Goal: Task Accomplishment & Management: Use online tool/utility

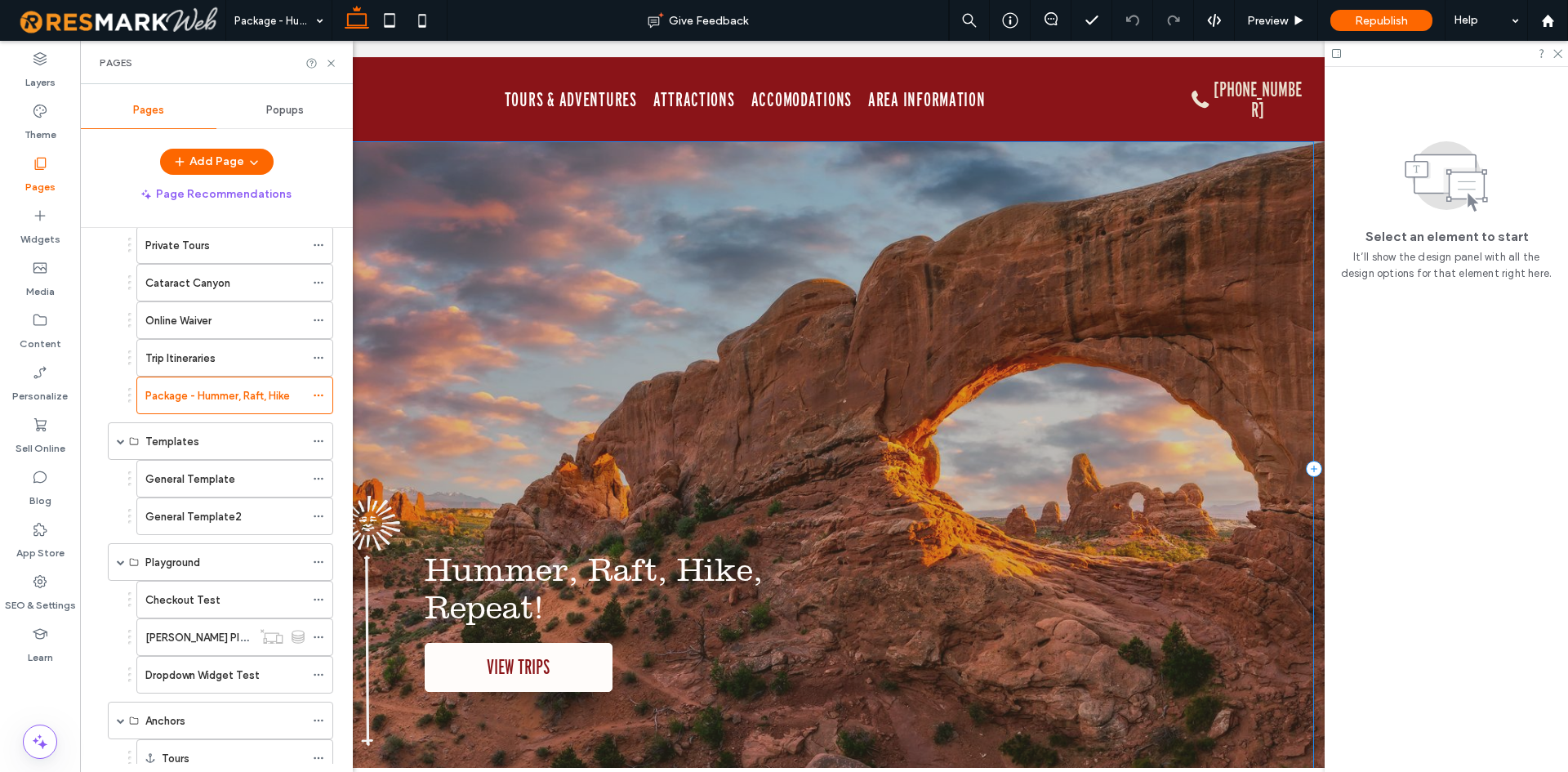
scroll to position [326, 0]
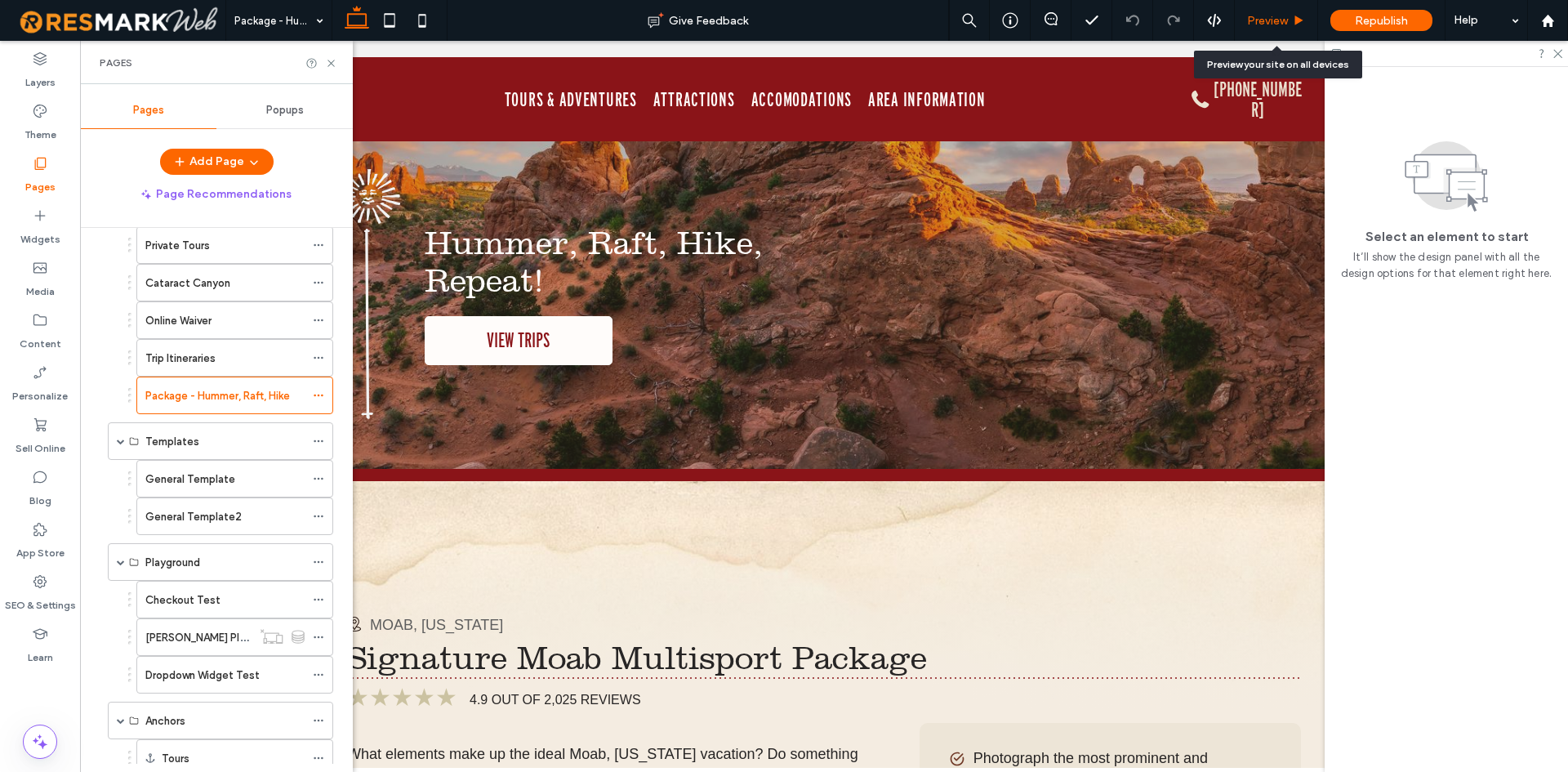
click at [1261, 22] on span "Preview" at bounding box center [1267, 21] width 41 height 14
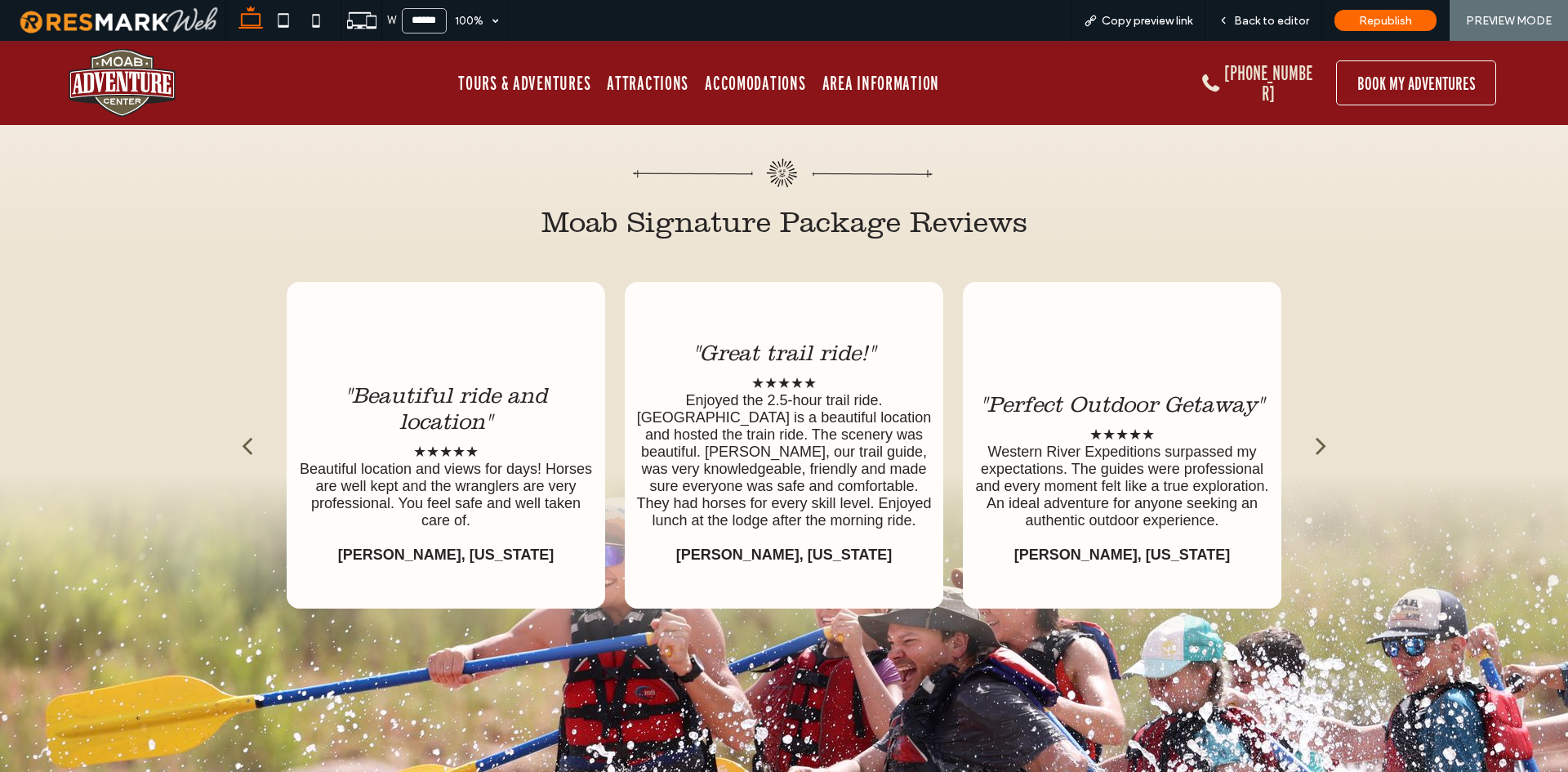
scroll to position [5698, 0]
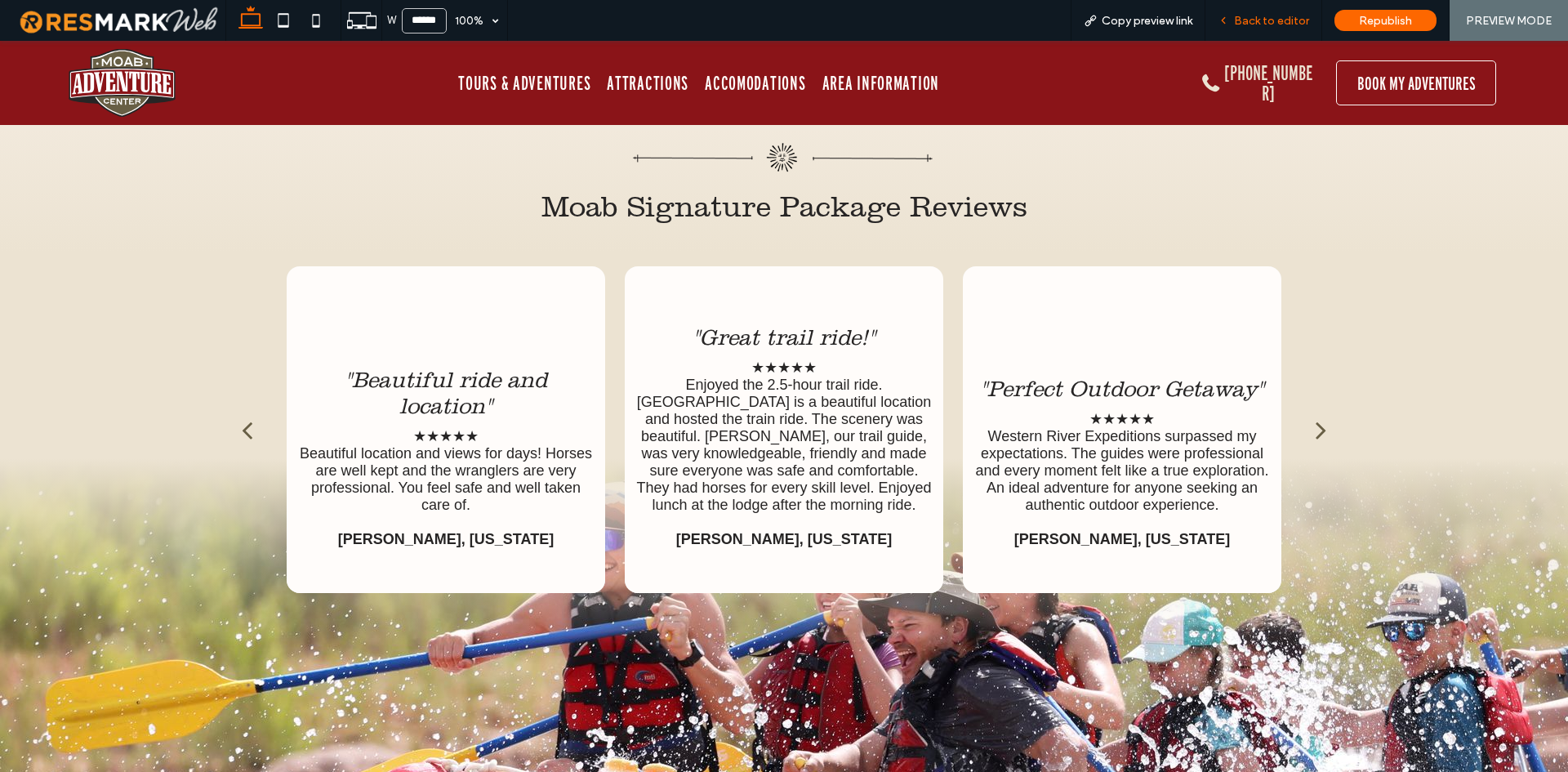
click at [1291, 34] on div "Back to editor" at bounding box center [1263, 20] width 117 height 41
click at [1292, 22] on span "Back to editor" at bounding box center [1271, 21] width 75 height 14
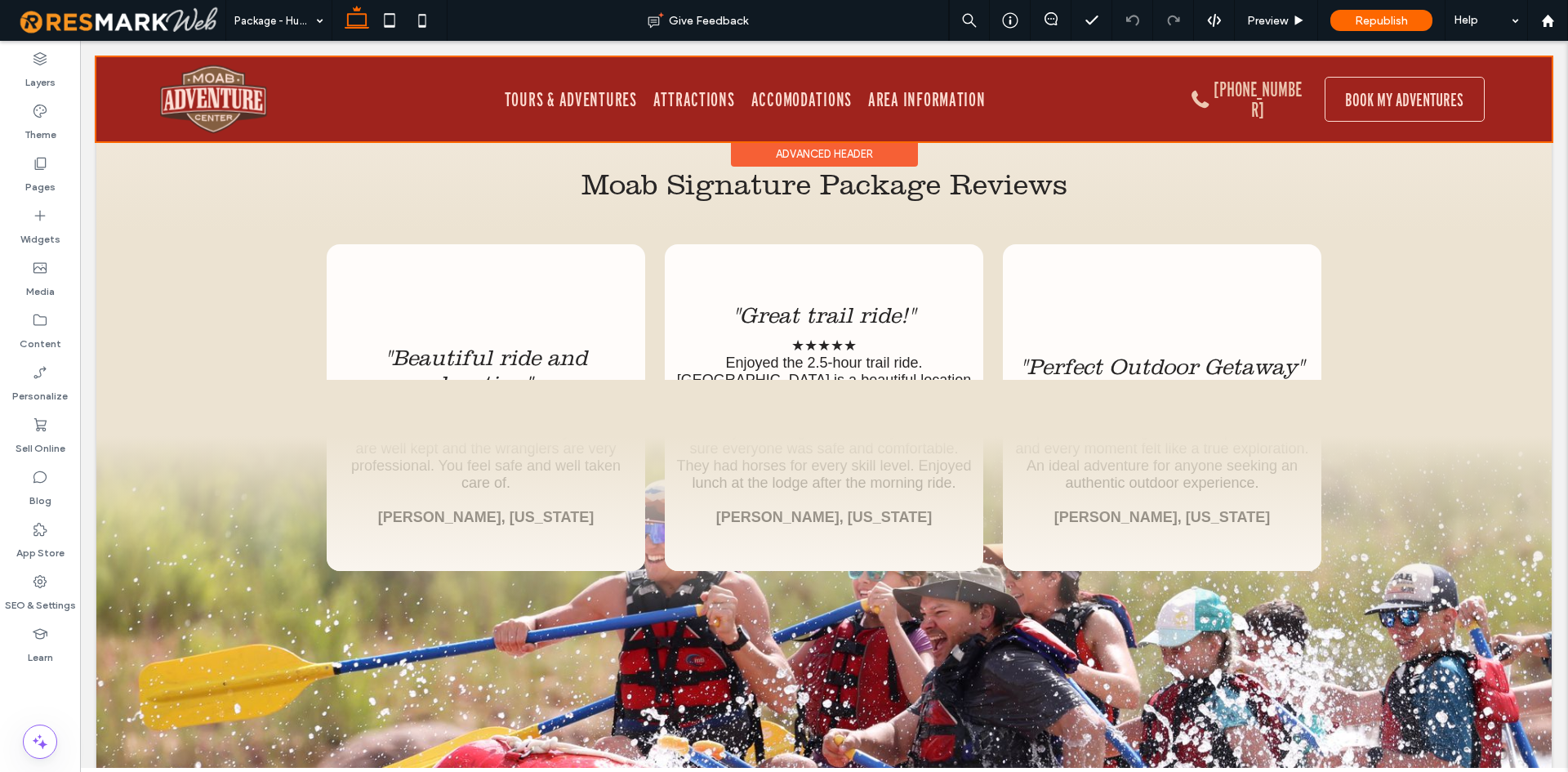
scroll to position [5678, 0]
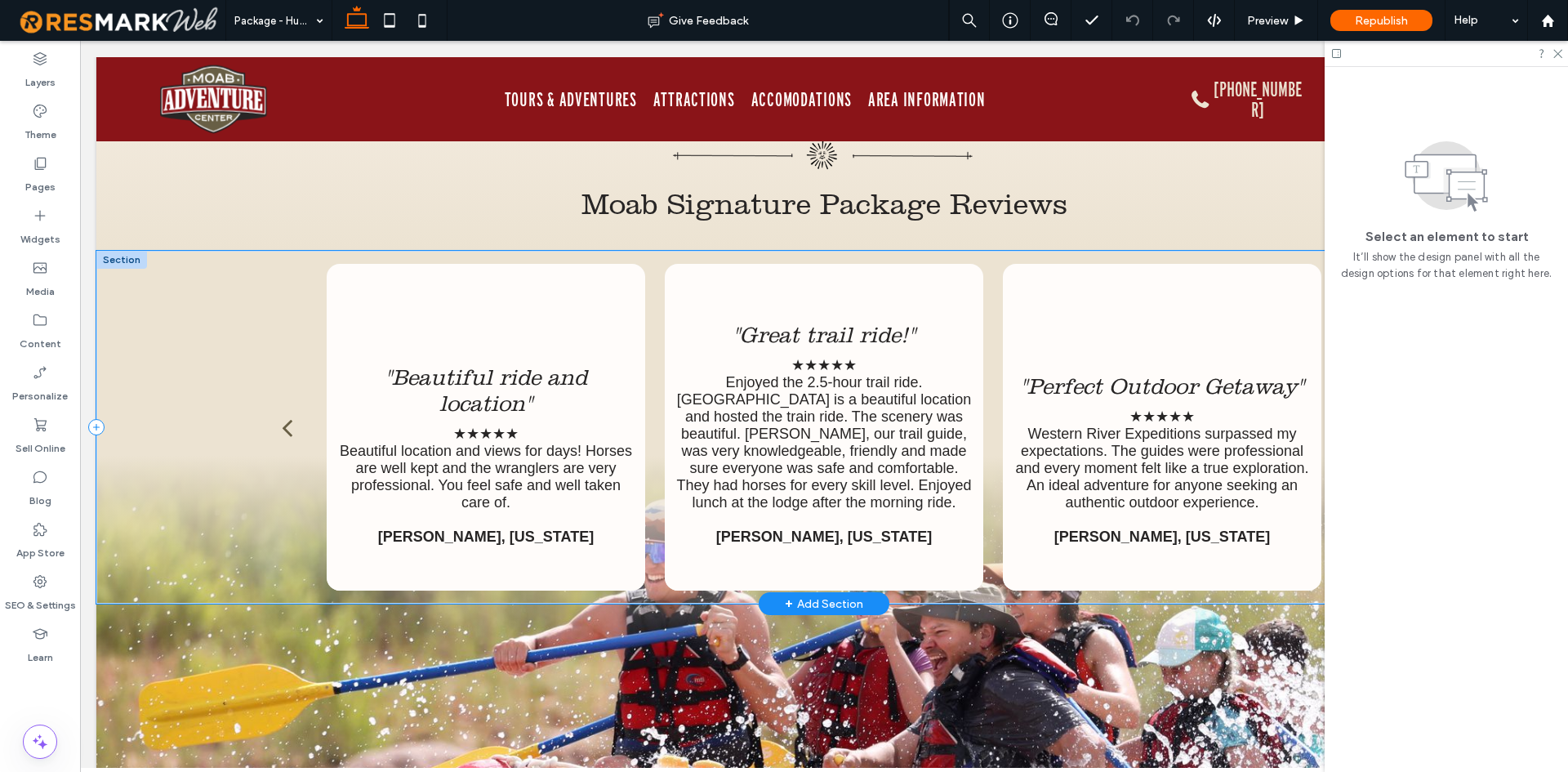
click at [202, 339] on div ""Beautiful ride and location" ★★★★★ Beautiful location and views for days! Hors…" at bounding box center [824, 427] width 1455 height 353
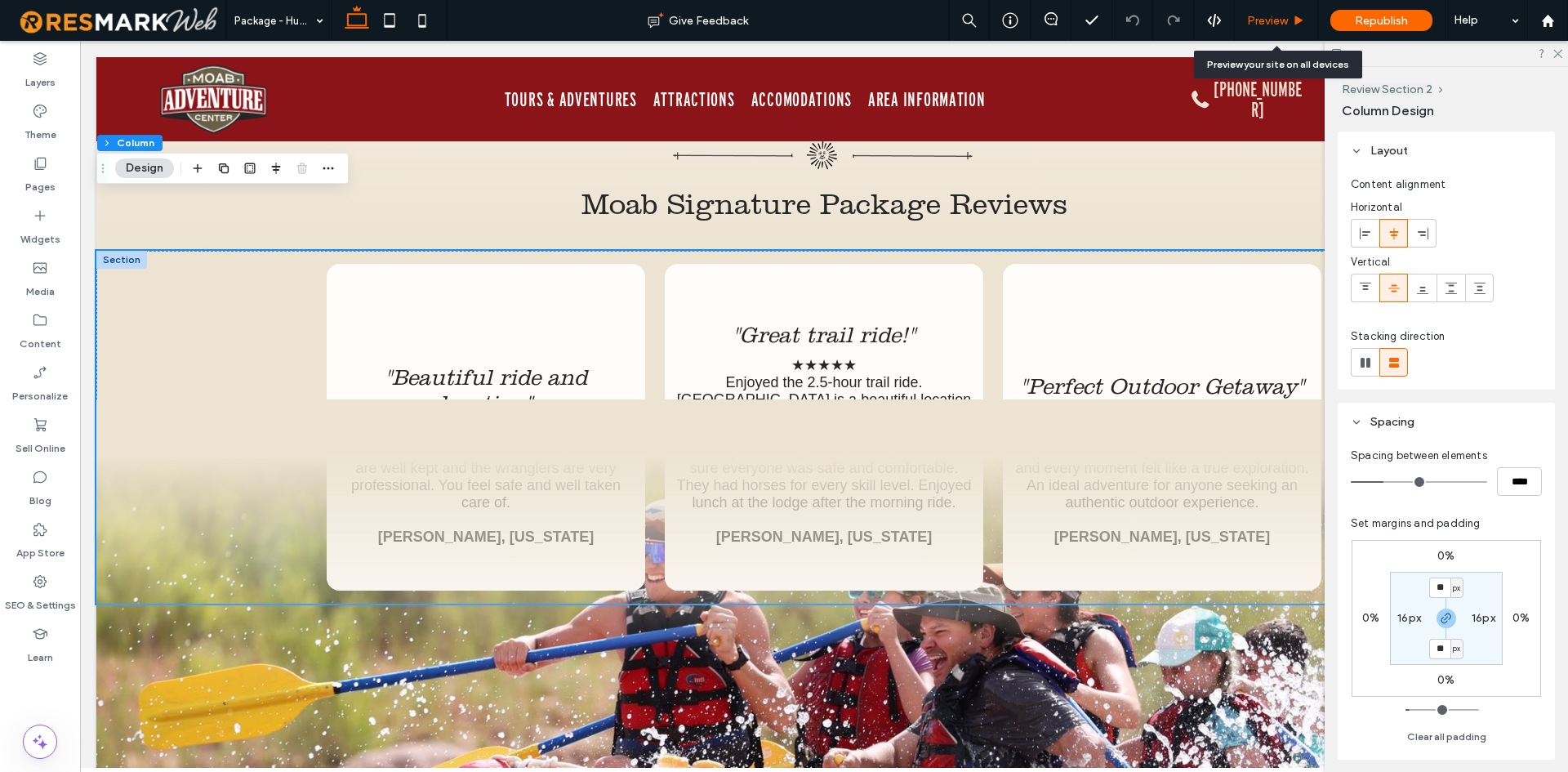
click at [1296, 29] on div "Preview" at bounding box center [1277, 20] width 84 height 41
drag, startPoint x: 1266, startPoint y: 20, endPoint x: 1197, endPoint y: 43, distance: 72.7
click at [1266, 20] on span "Preview" at bounding box center [1267, 21] width 41 height 14
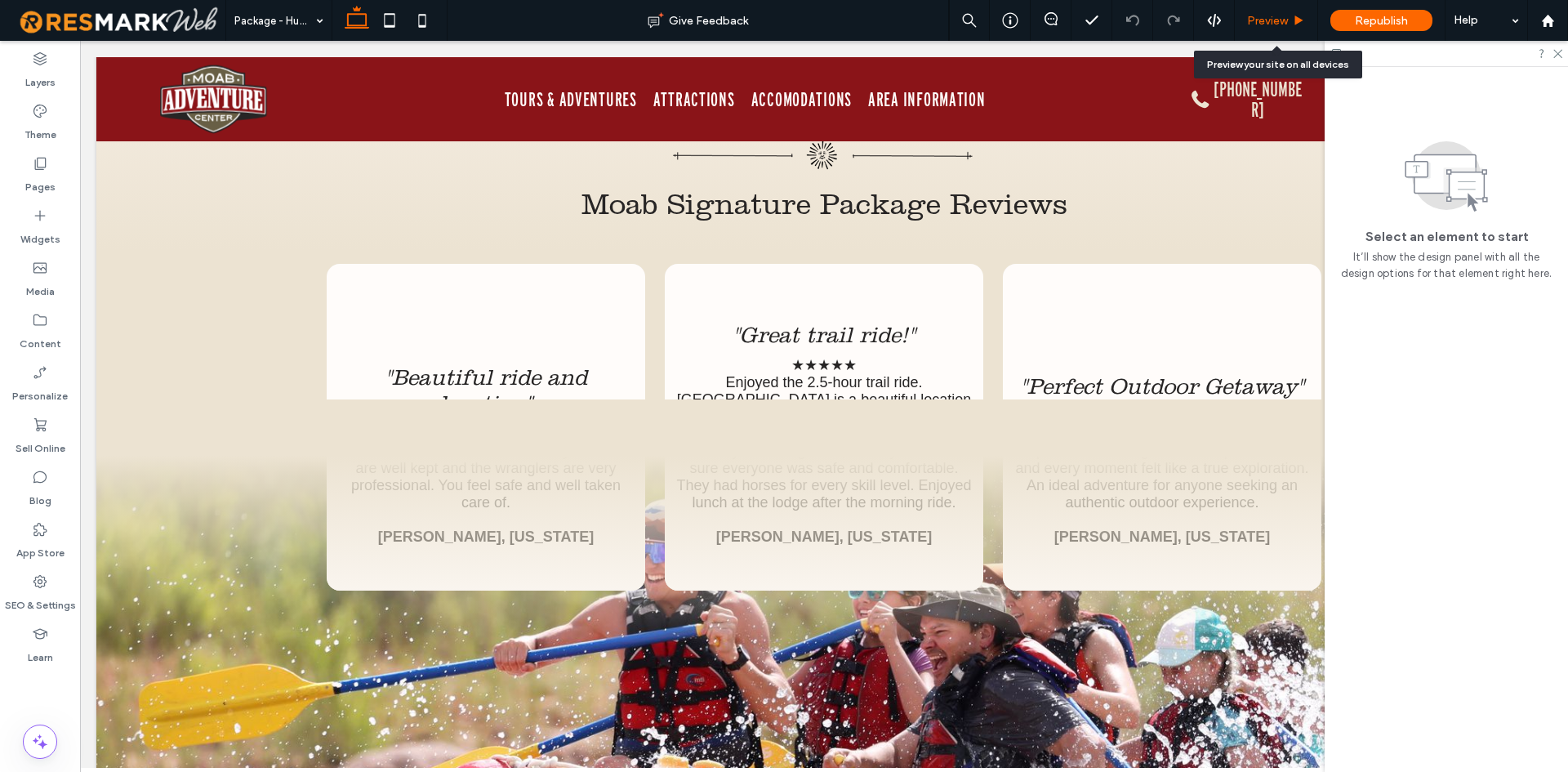
click at [1280, 15] on span "Preview" at bounding box center [1267, 21] width 41 height 14
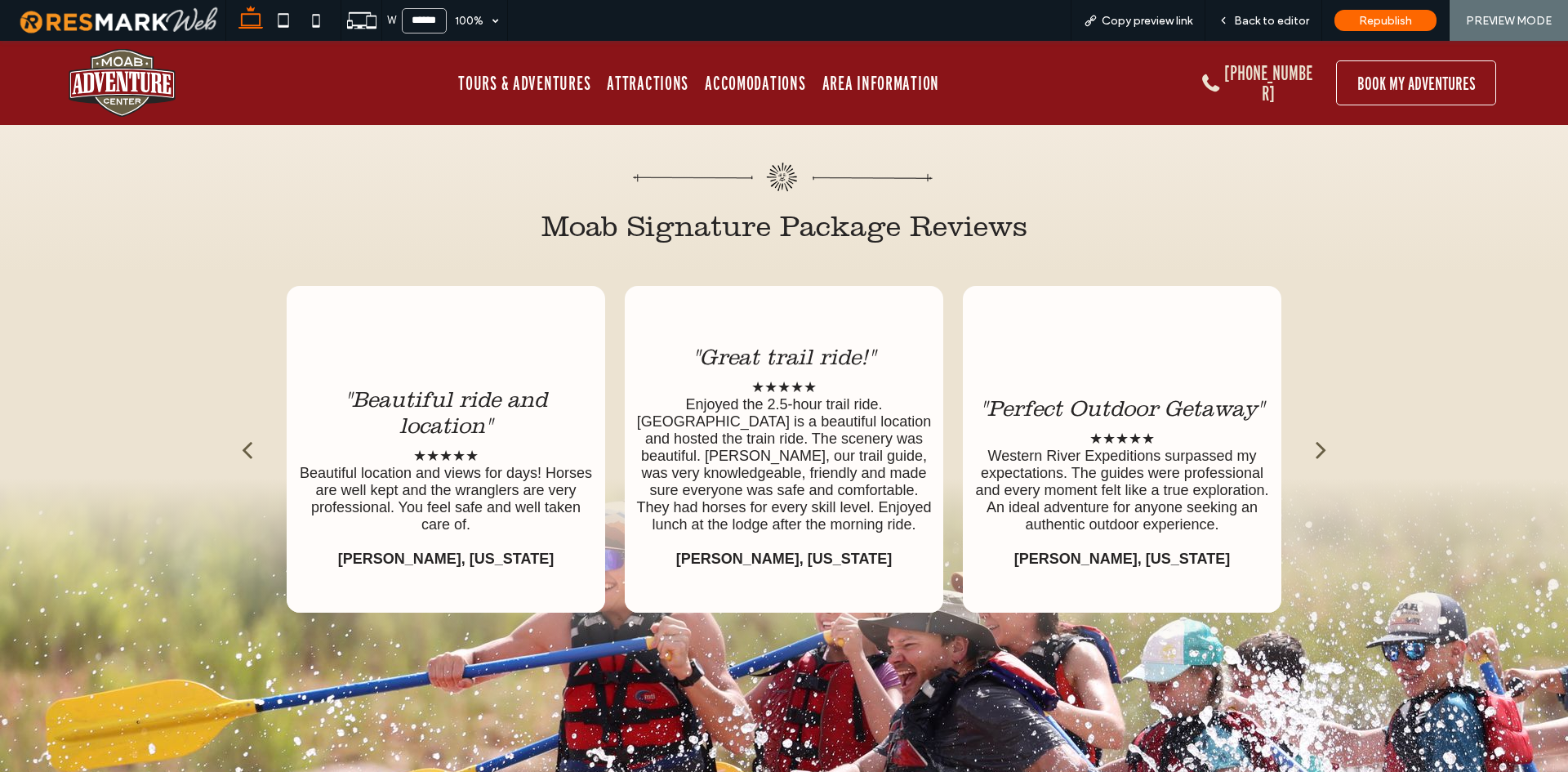
scroll to position [5695, 0]
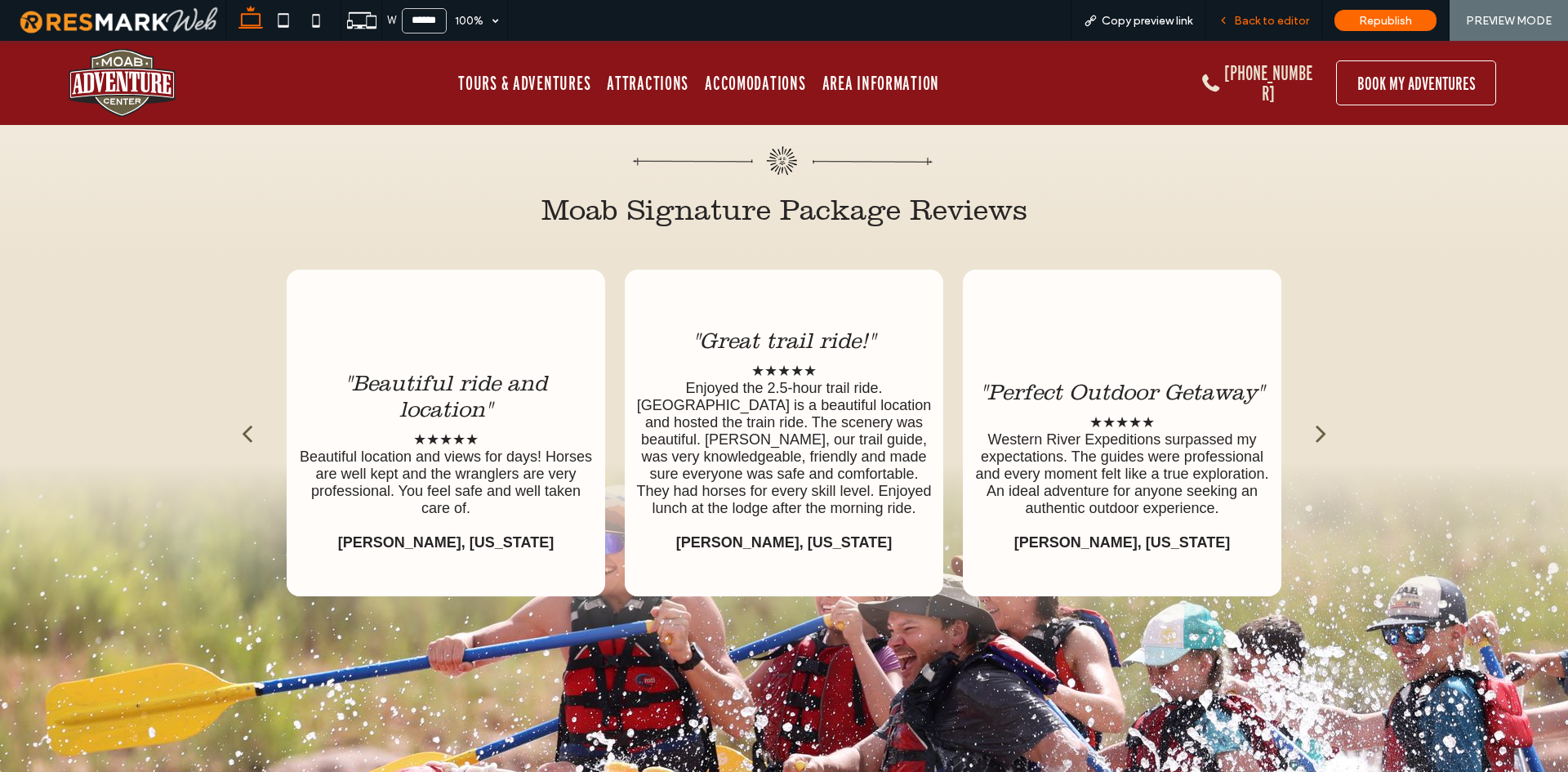
click at [1282, 20] on span "Back to editor" at bounding box center [1271, 21] width 75 height 14
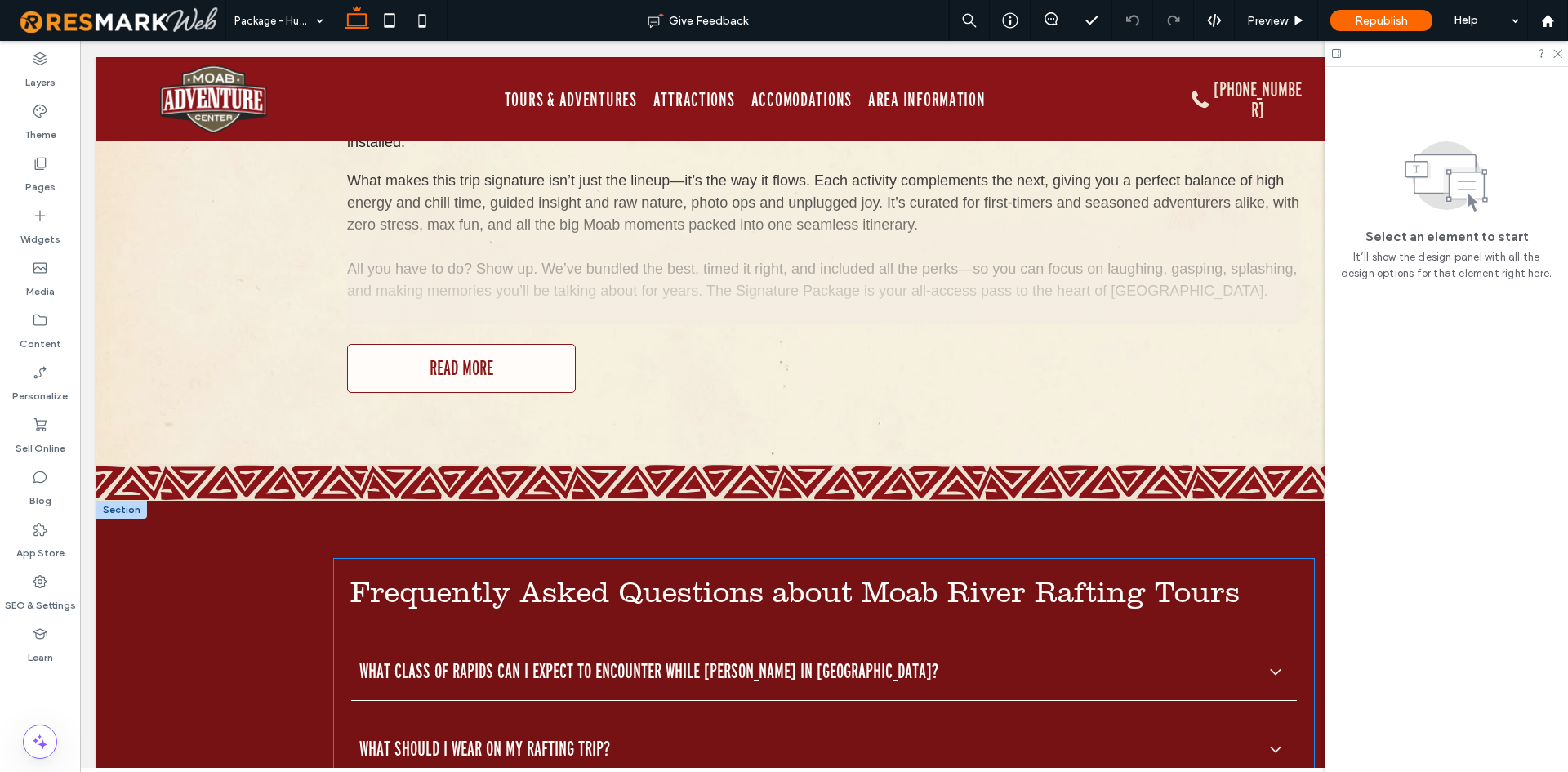
scroll to position [8207, 0]
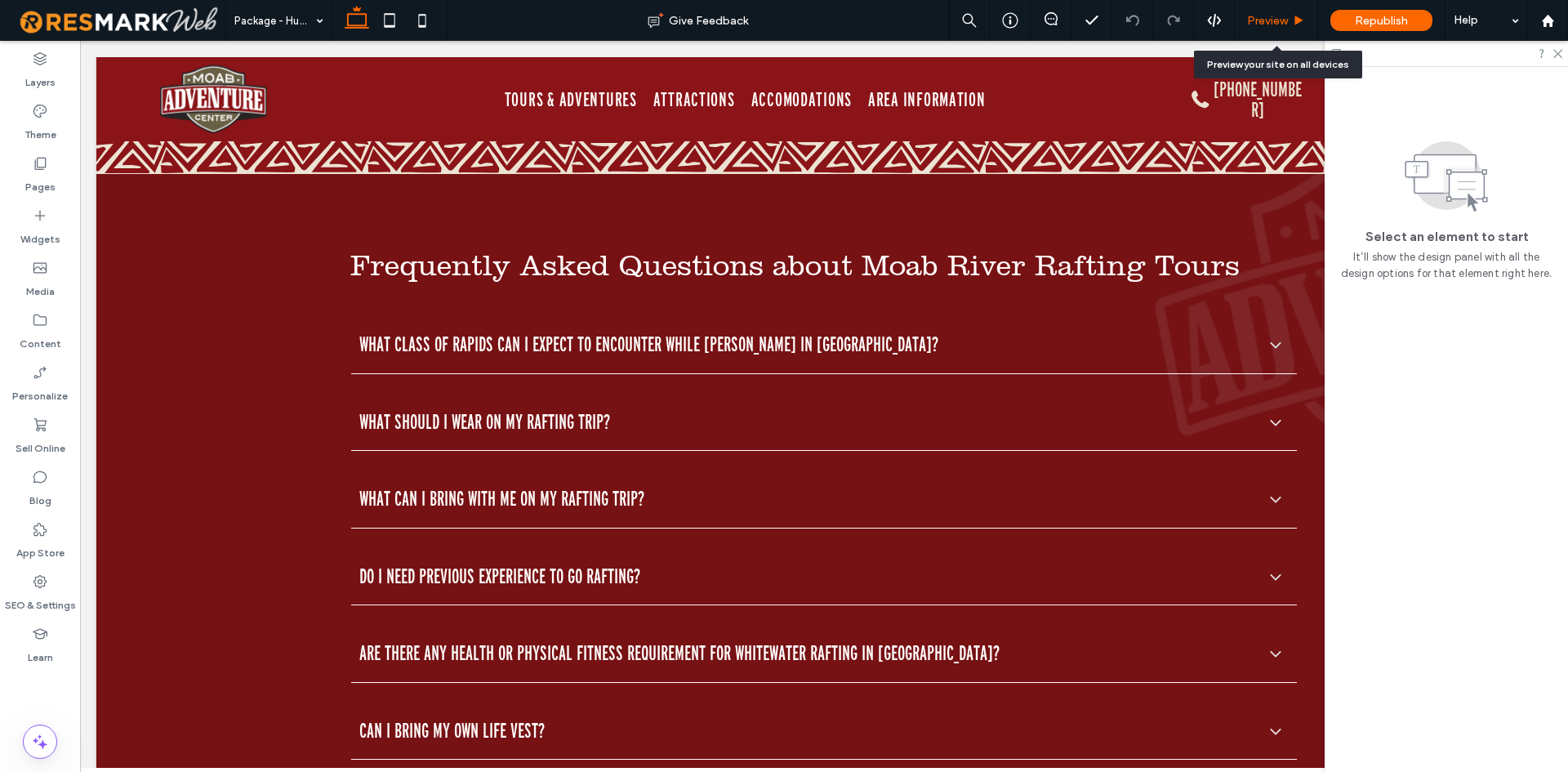
click at [1257, 24] on span "Preview" at bounding box center [1267, 21] width 41 height 14
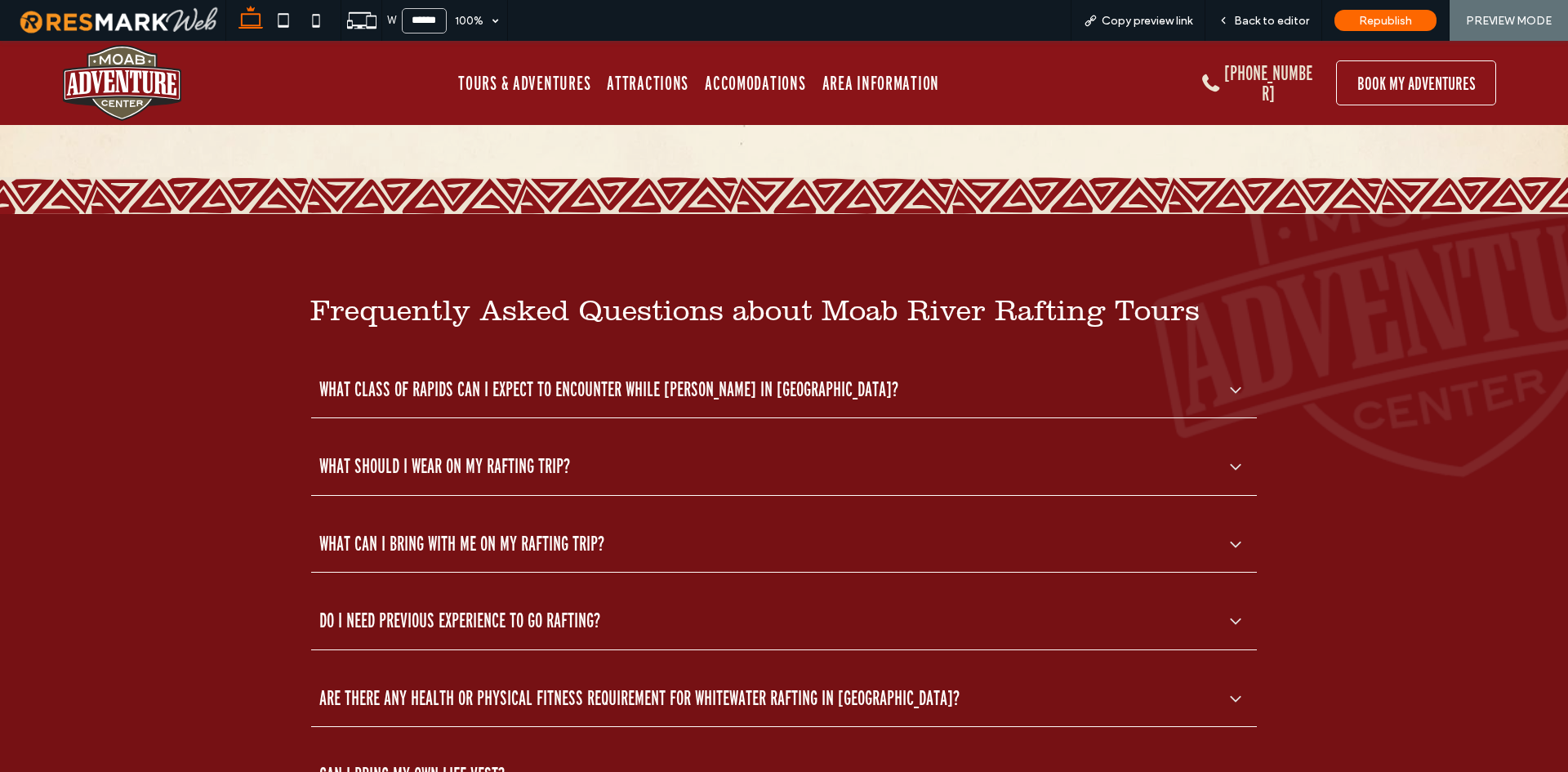
scroll to position [8233, 0]
